Goal: Information Seeking & Learning: Learn about a topic

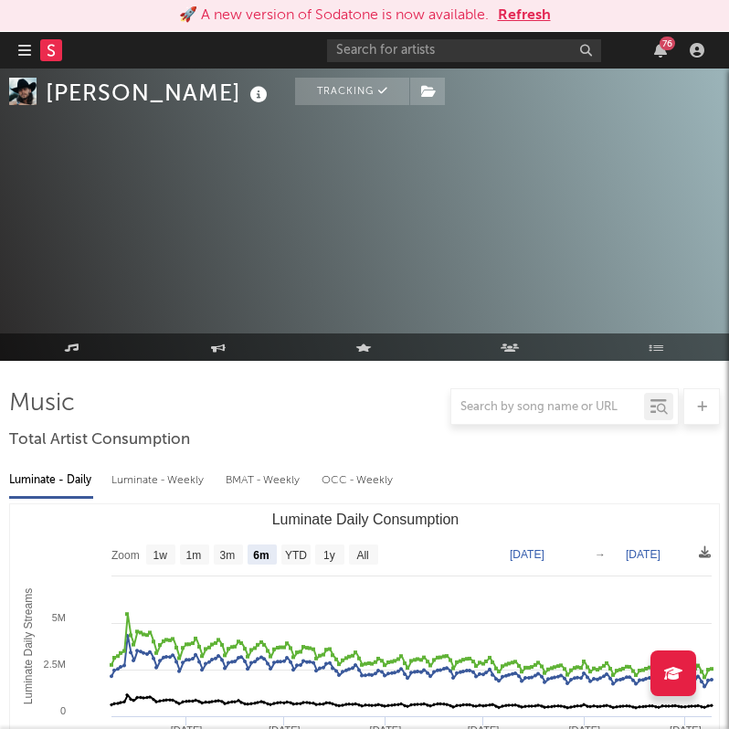
select select "6m"
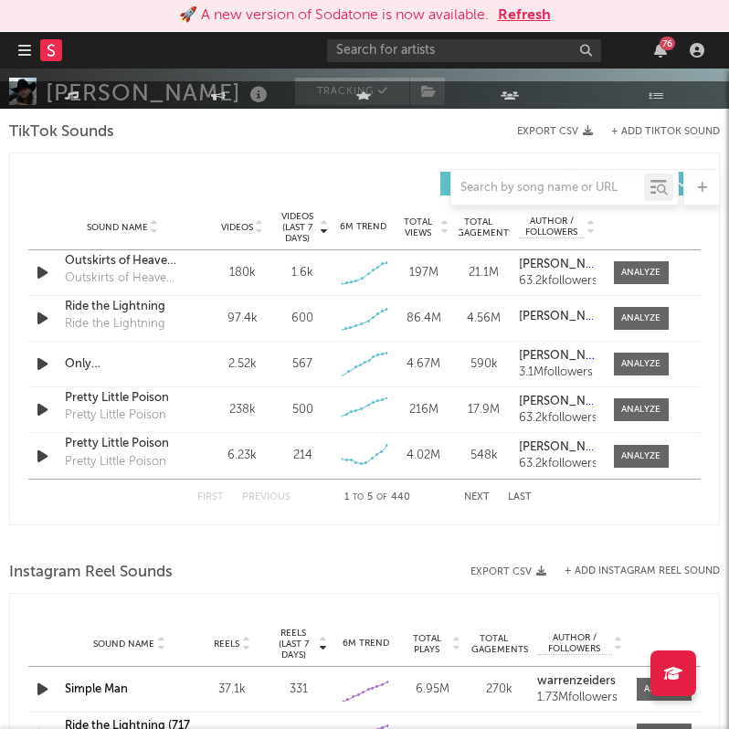
click at [520, 21] on button "Refresh" at bounding box center [524, 16] width 53 height 22
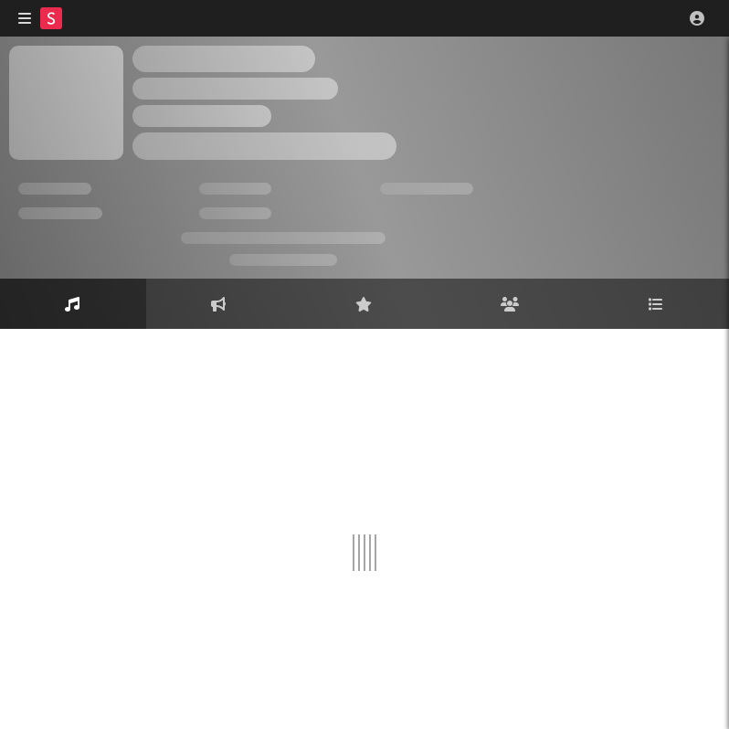
scroll to position [16, 0]
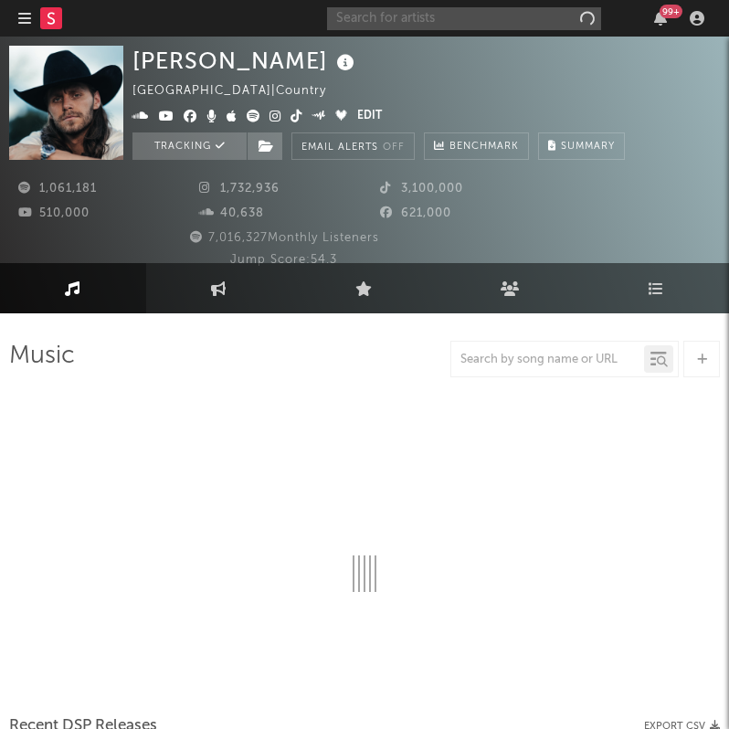
click at [468, 24] on input "text" at bounding box center [464, 18] width 274 height 23
type input "[PERSON_NAME]"
select select "6m"
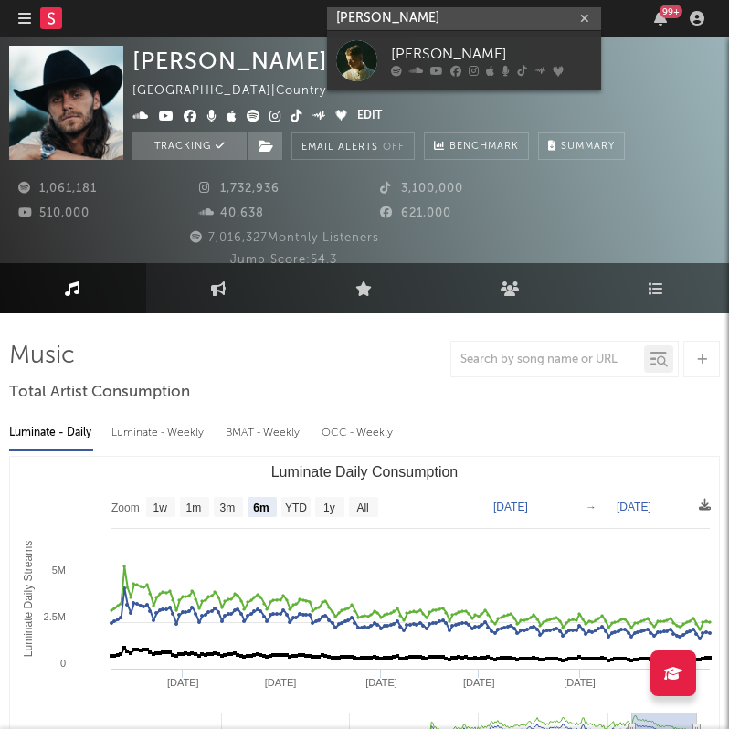
click at [397, 16] on input "[PERSON_NAME]" at bounding box center [464, 18] width 274 height 23
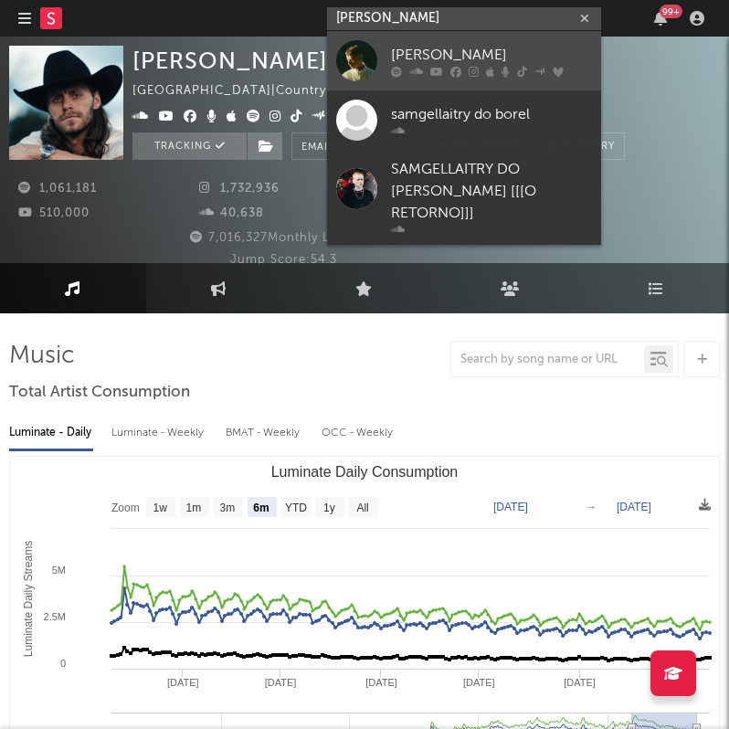
type input "[PERSON_NAME]"
click at [362, 59] on div at bounding box center [356, 60] width 41 height 41
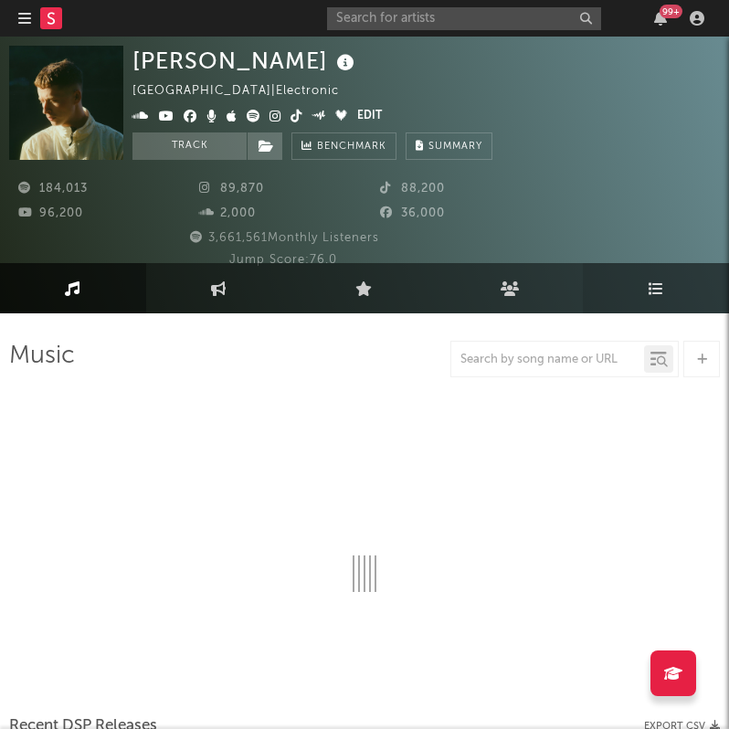
click at [638, 282] on link "Playlists/Charts" at bounding box center [656, 288] width 146 height 50
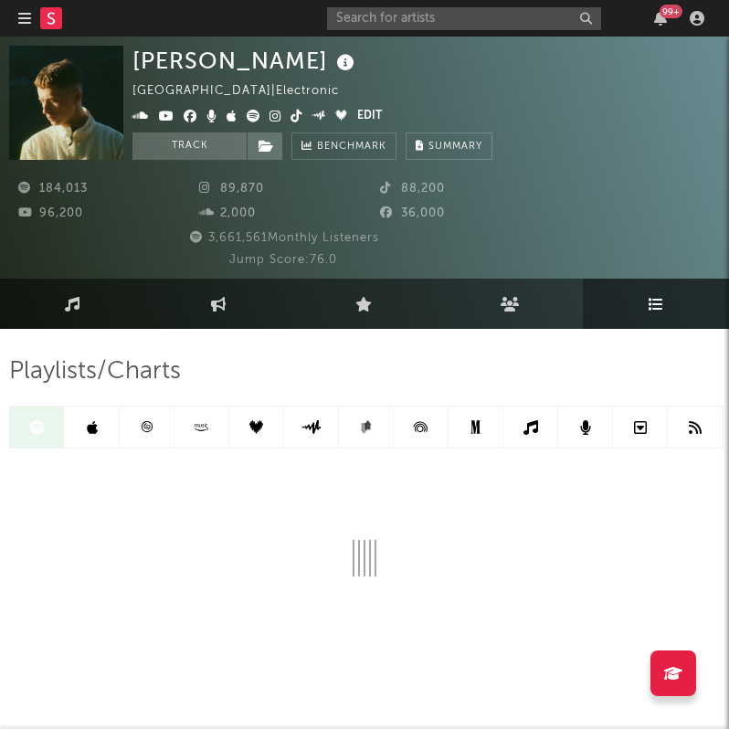
scroll to position [21, 0]
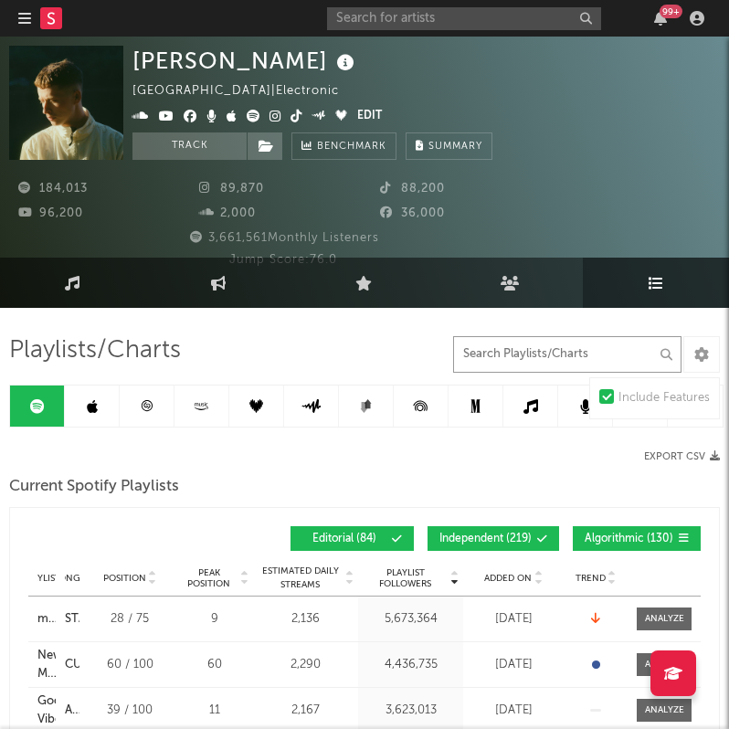
click at [512, 362] on input "text" at bounding box center [567, 354] width 228 height 37
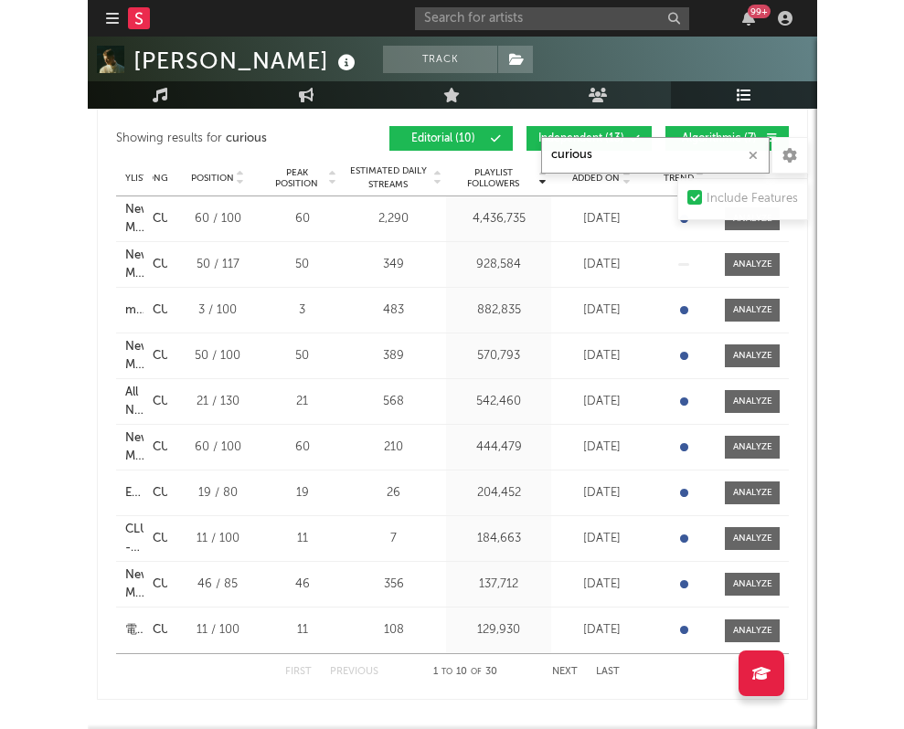
scroll to position [419, 0]
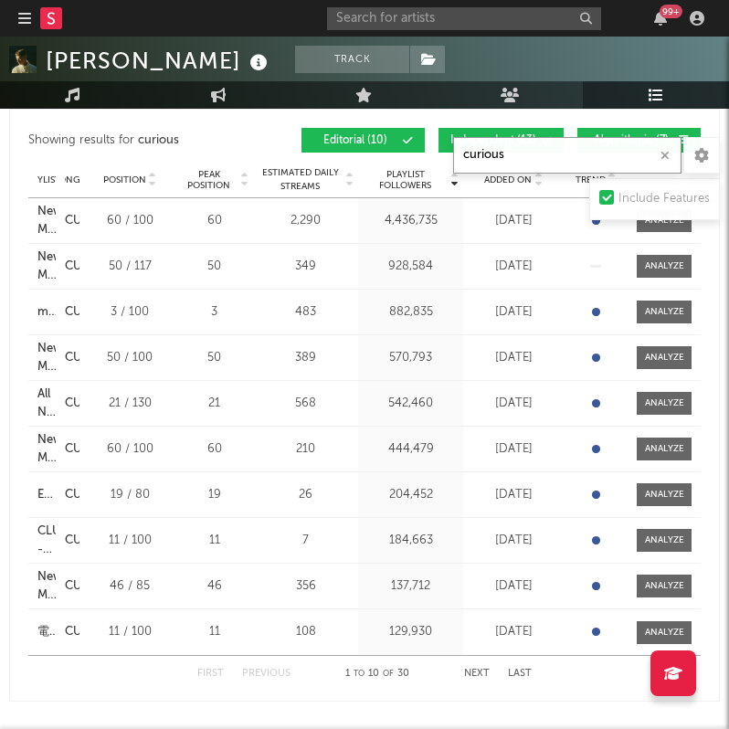
type input "curious"
click at [5, 449] on div "Playlists/Charts curious Include Features Export CSV Current Spotify Playlists …" at bounding box center [364, 735] width 729 height 1650
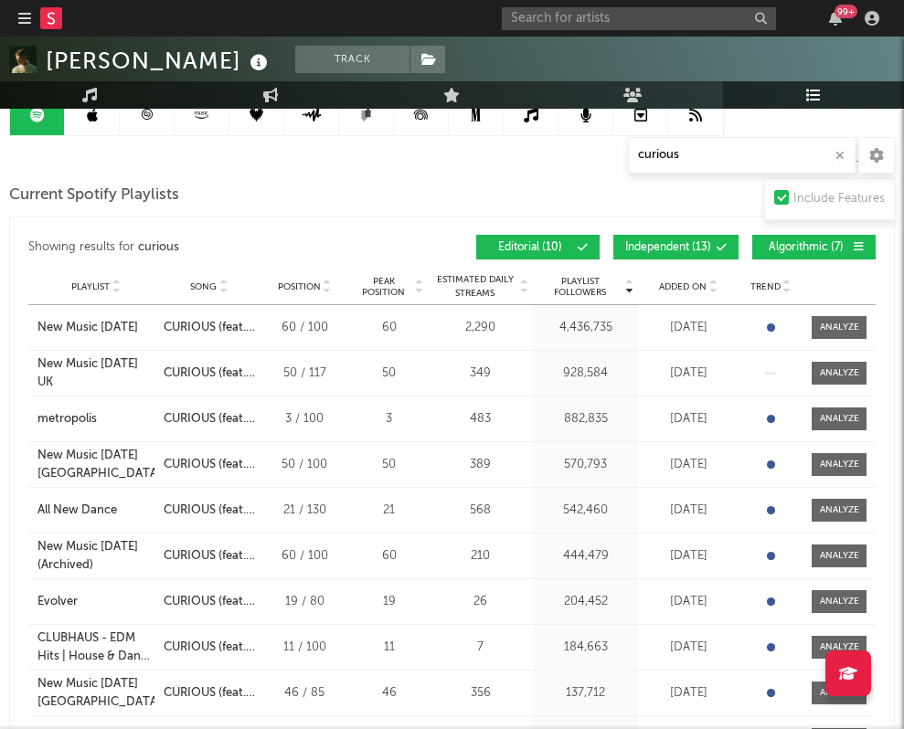
scroll to position [307, 0]
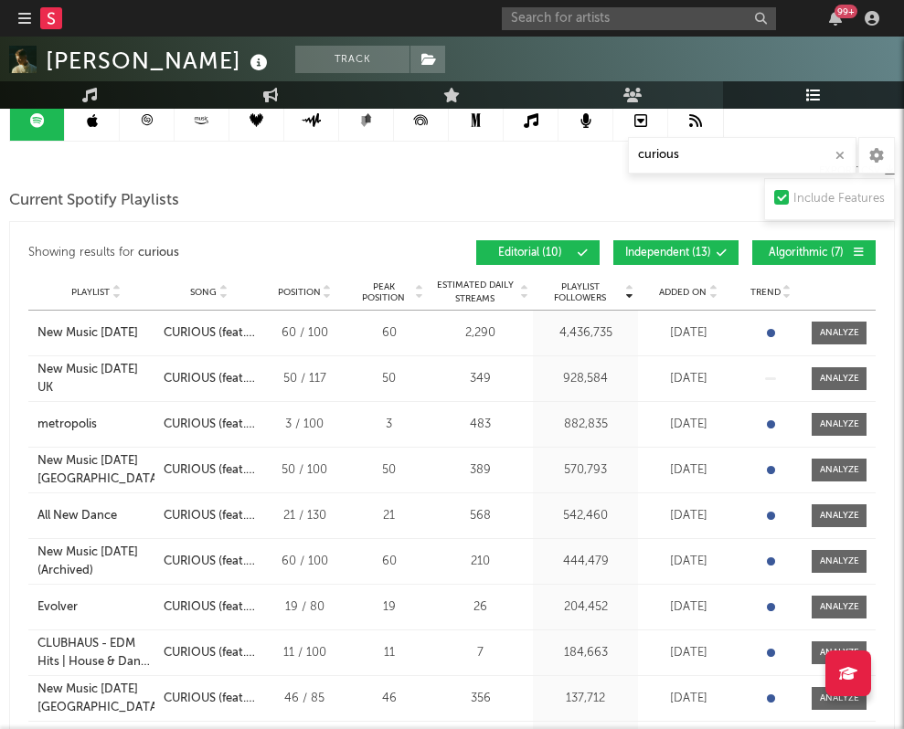
click at [658, 259] on button "Independent ( 13 )" at bounding box center [675, 252] width 125 height 25
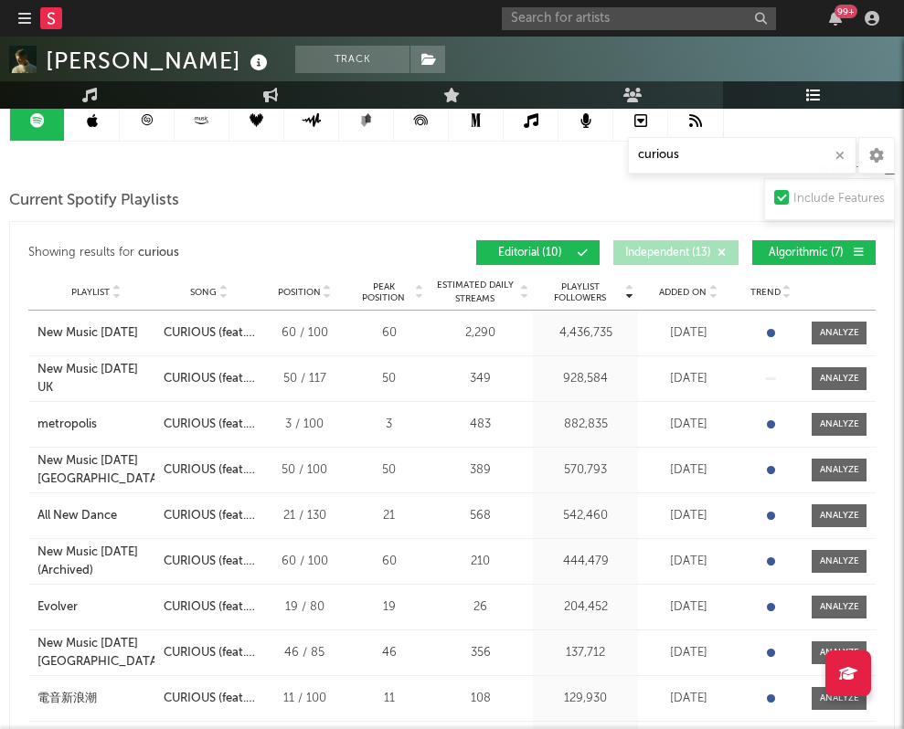
click at [728, 258] on span "Algorithmic ( 7 )" at bounding box center [806, 253] width 84 height 11
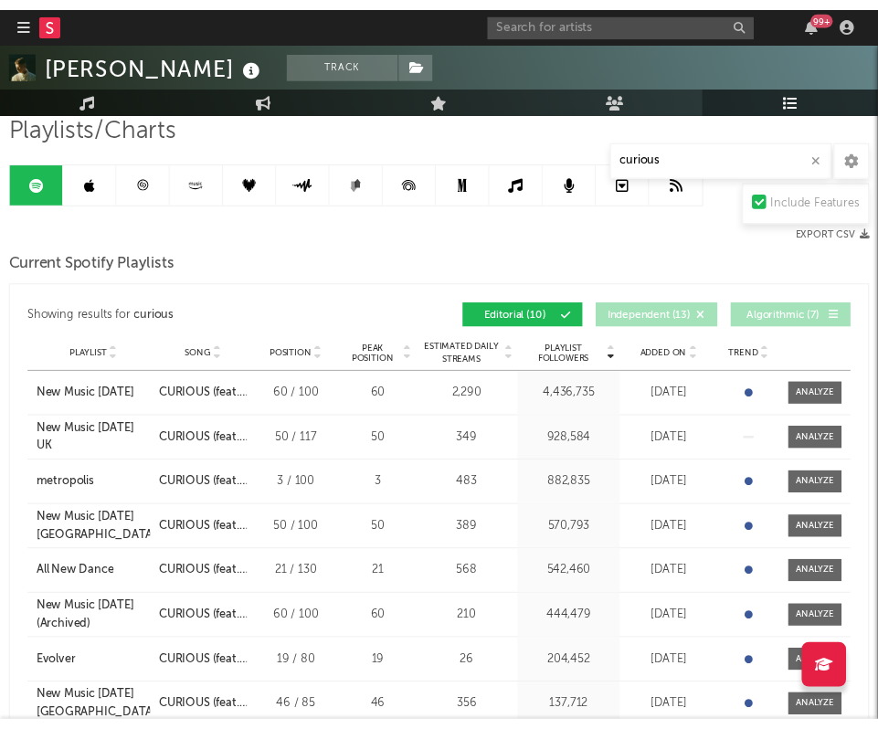
scroll to position [0, 0]
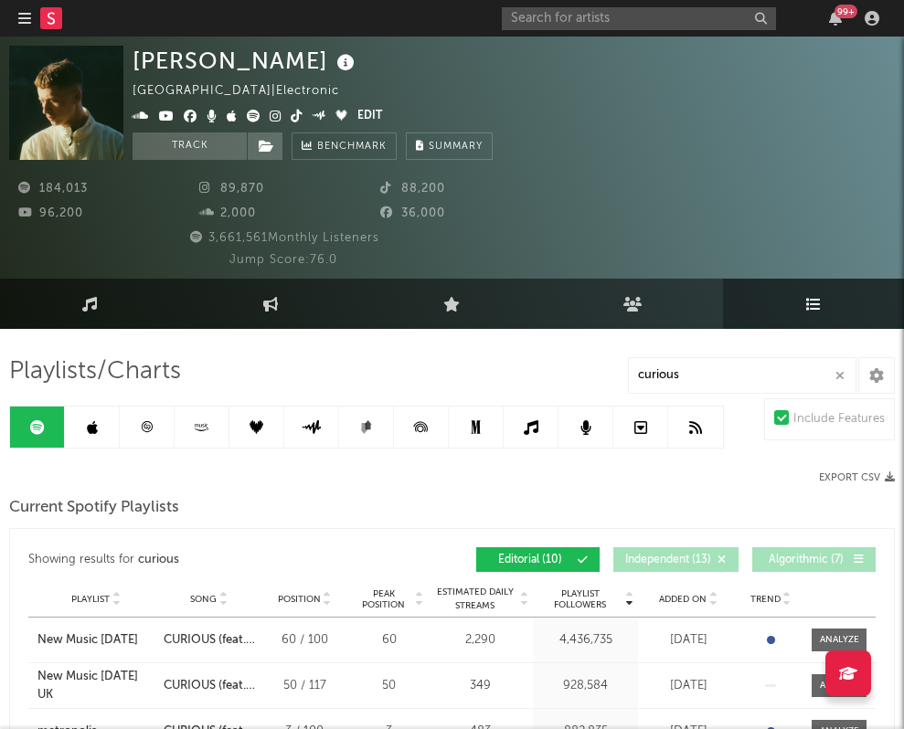
click at [93, 428] on icon at bounding box center [92, 427] width 11 height 15
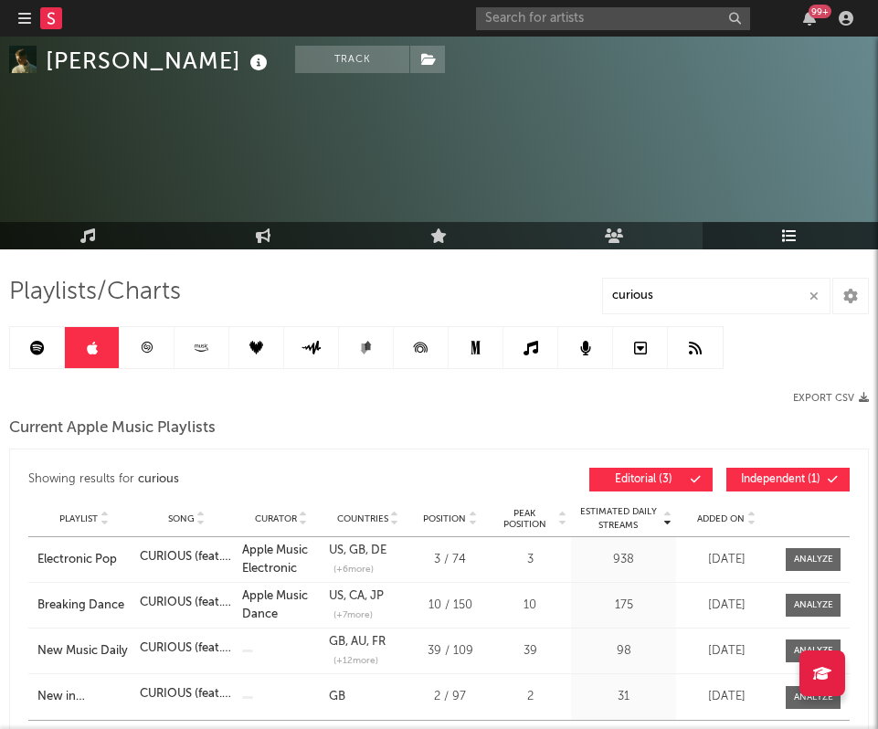
scroll to position [81, 0]
